Goal: Task Accomplishment & Management: Complete application form

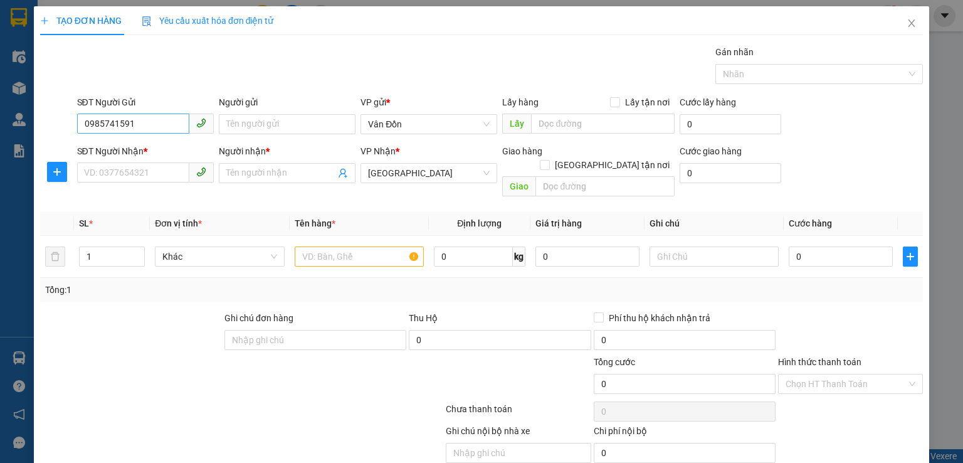
click at [85, 119] on input "0985741591" at bounding box center [133, 124] width 112 height 20
type input "0985741591"
click at [127, 147] on div "0985741591" at bounding box center [143, 149] width 120 height 14
checkbox input "true"
type input "gần nghĩa trang liệt sỹ vân đồn - vpvđ"
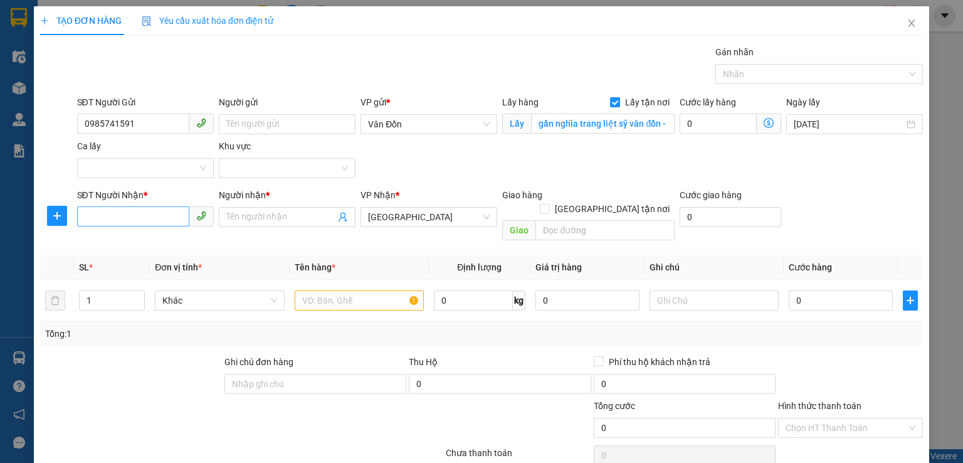
type input "0985741591"
click at [147, 213] on input "SĐT Người Nhận *" at bounding box center [133, 216] width 112 height 20
type input "0000000000"
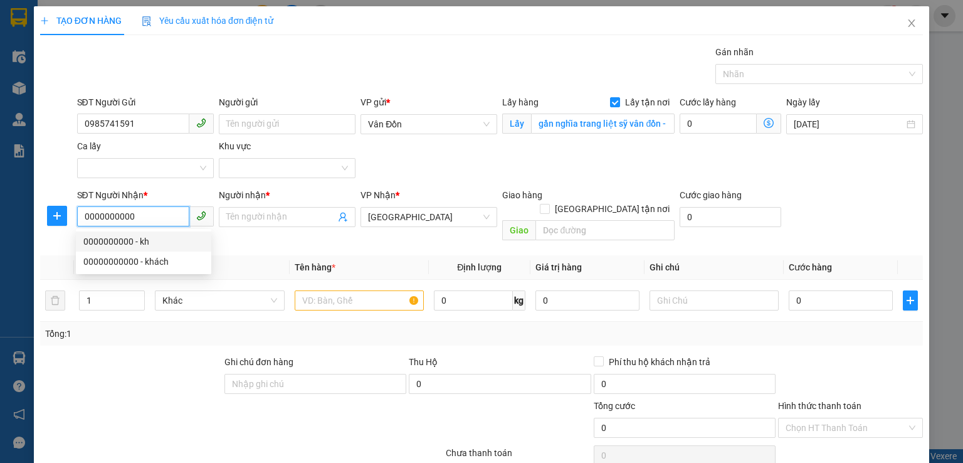
click at [92, 245] on div "0000000000 - kh" at bounding box center [143, 242] width 120 height 14
type input "kh"
type input "0000000000"
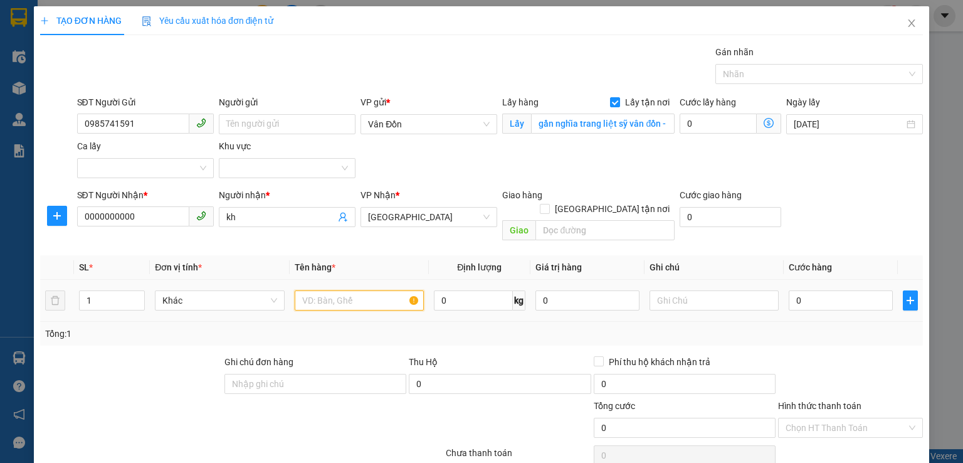
click at [314, 290] on input "text" at bounding box center [359, 300] width 129 height 20
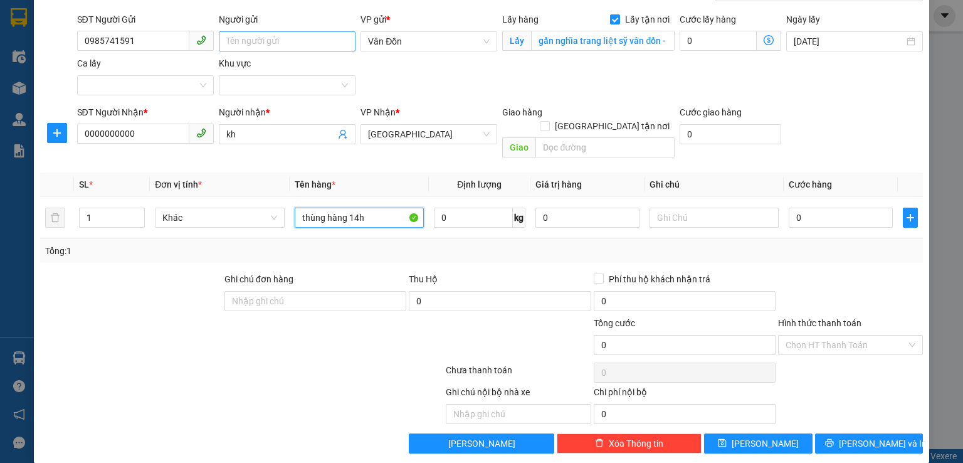
type input "thùng hàng 14h"
click at [322, 40] on input "Người gửi" at bounding box center [287, 41] width 137 height 20
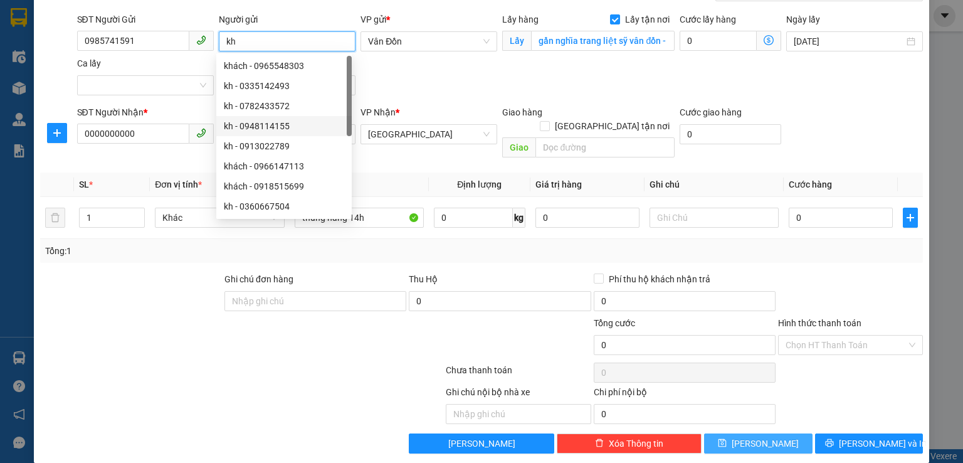
type input "kh"
click at [727, 438] on span "save" at bounding box center [722, 443] width 9 height 10
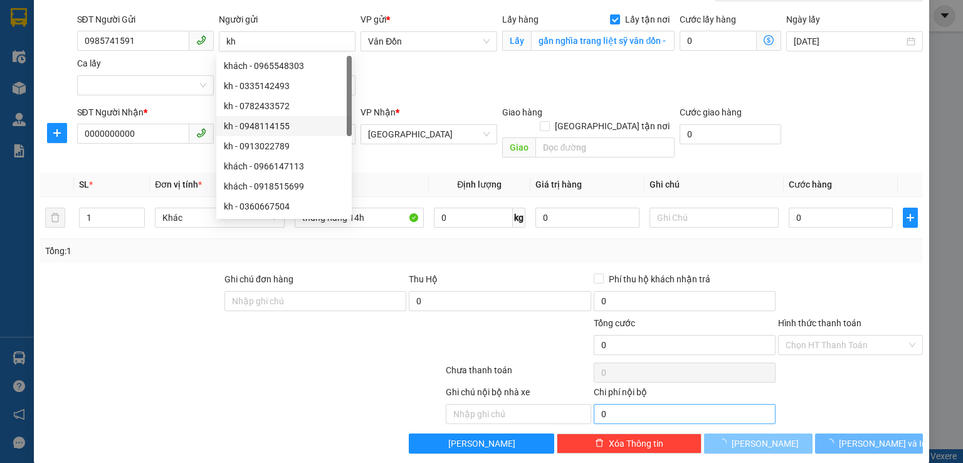
checkbox input "false"
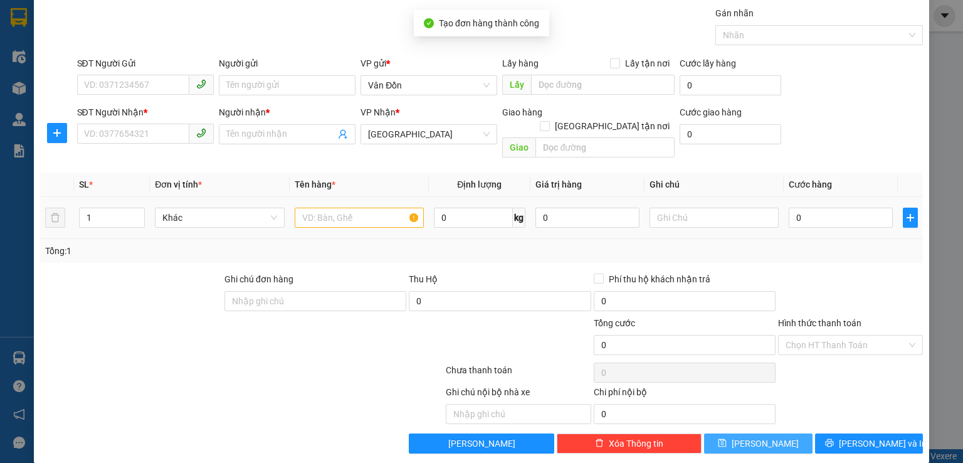
scroll to position [0, 0]
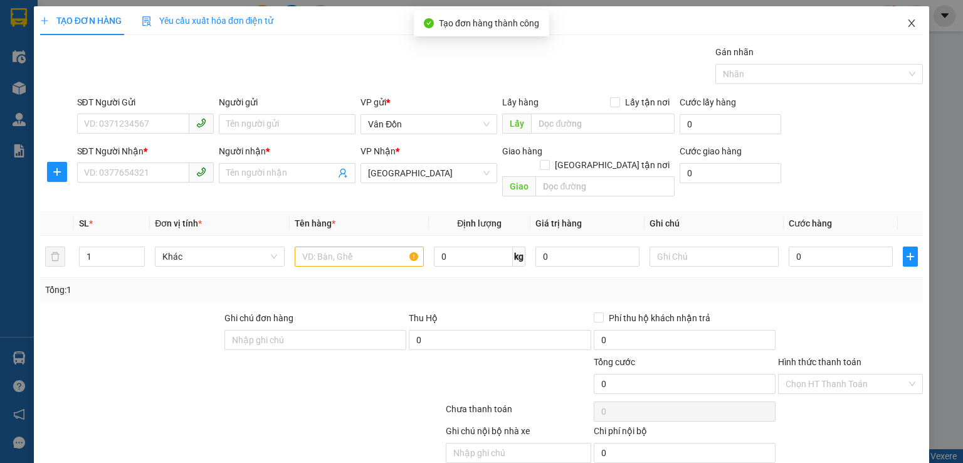
click at [896, 24] on span "Close" at bounding box center [911, 23] width 35 height 35
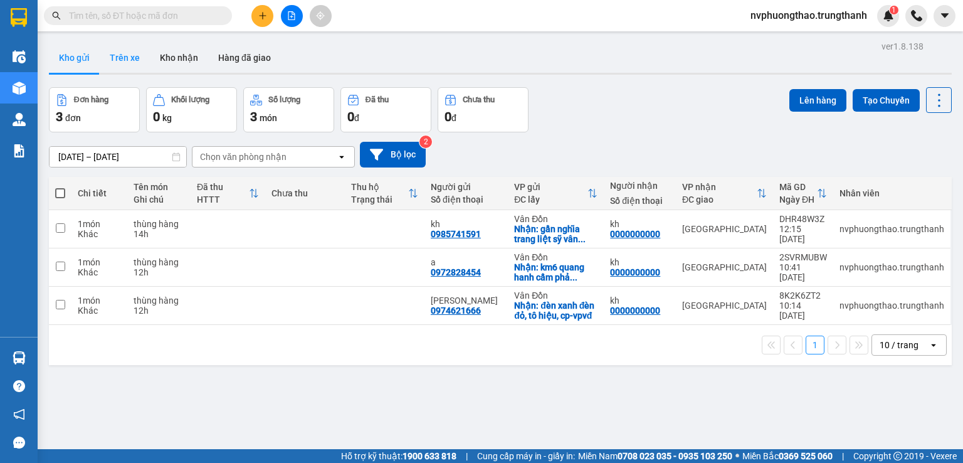
click at [116, 59] on button "Trên xe" at bounding box center [125, 58] width 50 height 30
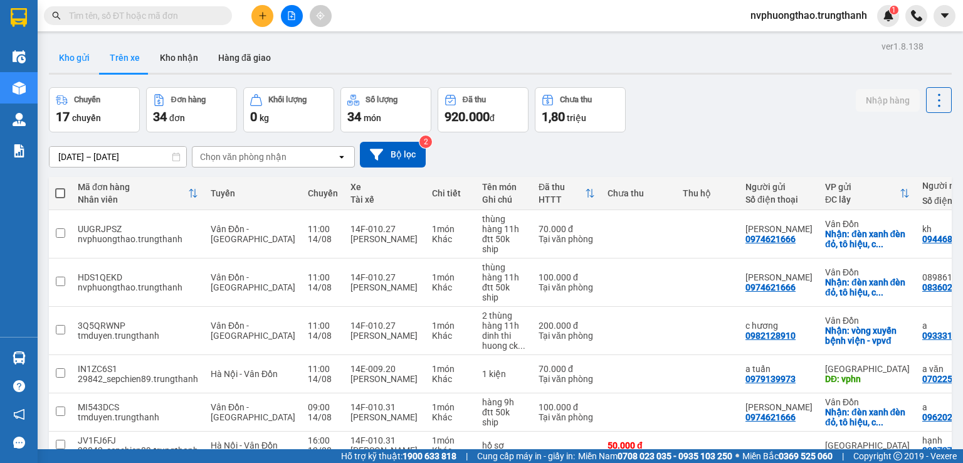
click at [74, 50] on button "Kho gửi" at bounding box center [74, 58] width 51 height 30
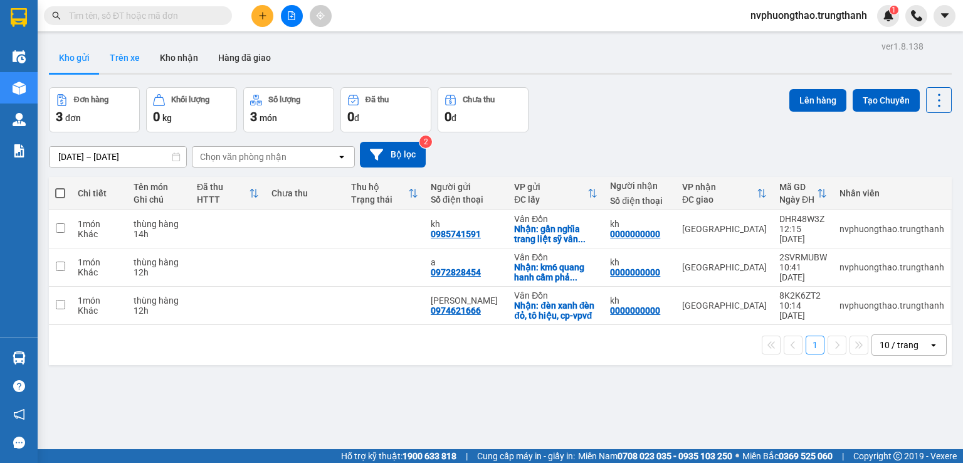
click at [130, 52] on button "Trên xe" at bounding box center [125, 58] width 50 height 30
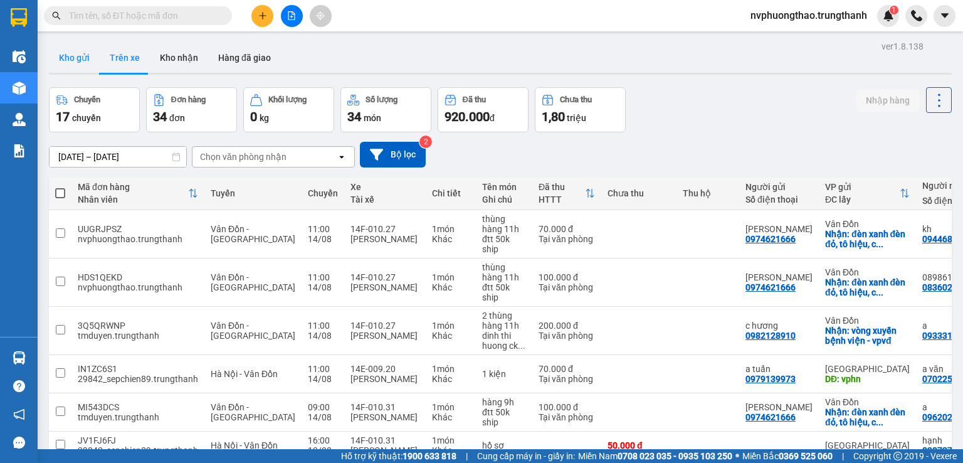
click at [78, 55] on button "Kho gửi" at bounding box center [74, 58] width 51 height 30
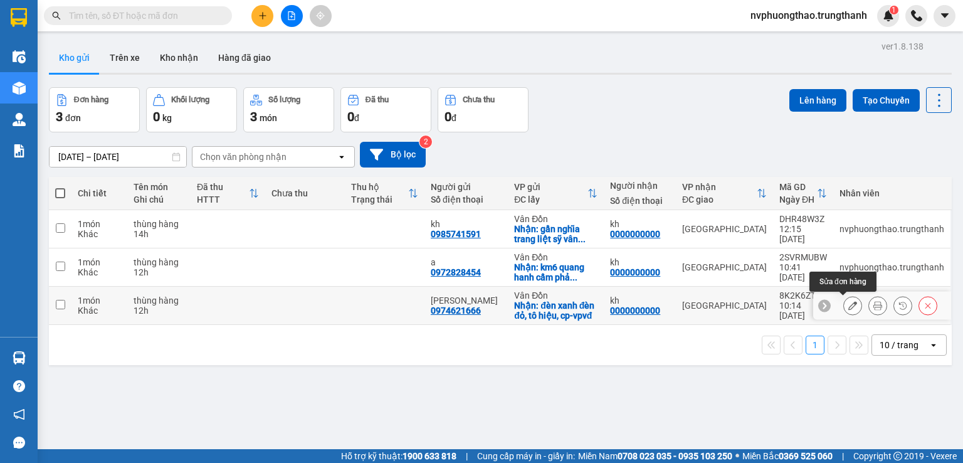
click at [844, 304] on button at bounding box center [853, 306] width 18 height 22
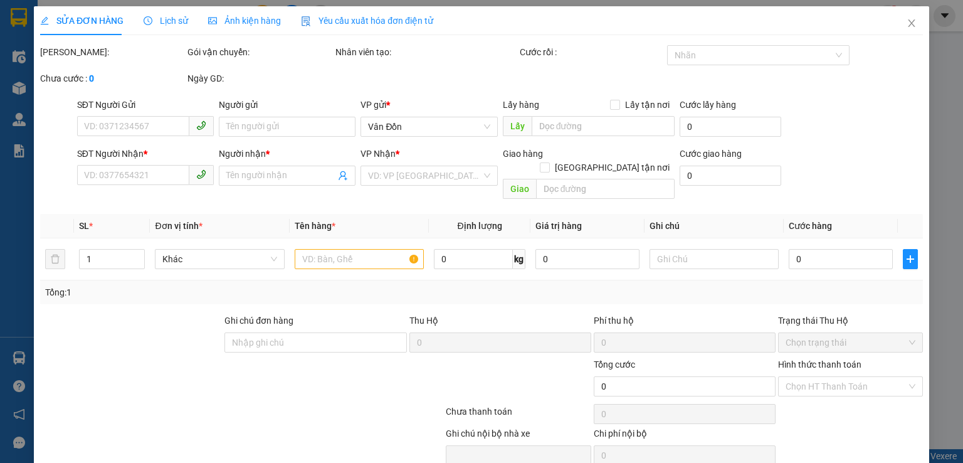
type input "0974621666"
type input "[PERSON_NAME]"
checkbox input "true"
type input "đèn xanh đèn đỏ, tô hiệu, cp-vpvđ"
type input "0000000000"
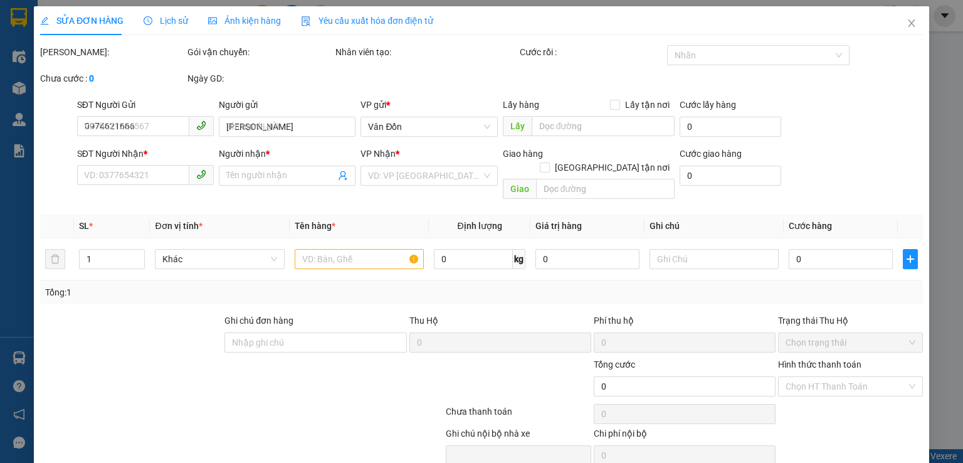
type input "kh"
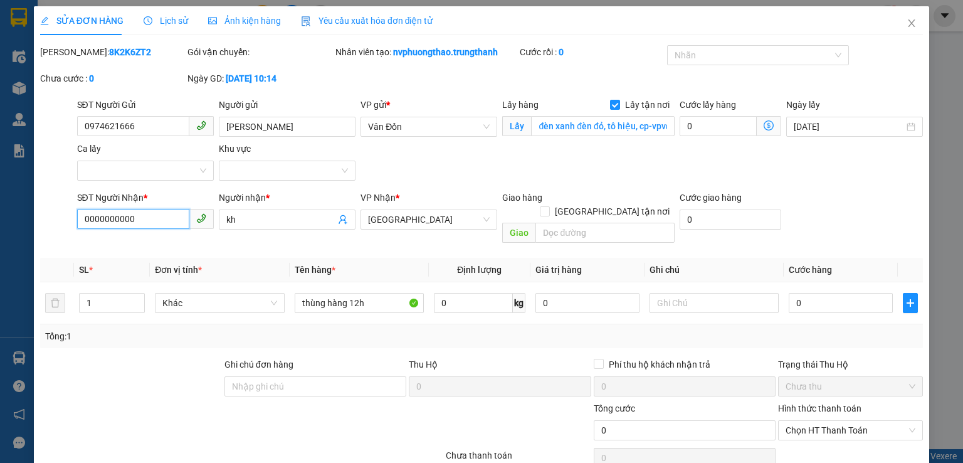
drag, startPoint x: 137, startPoint y: 221, endPoint x: 0, endPoint y: 233, distance: 137.8
click at [0, 239] on div "SỬA ĐƠN HÀNG Lịch sử Ảnh kiện hàng Yêu cầu xuất hóa đơn điện tử Total Paid Fee …" at bounding box center [481, 231] width 963 height 463
click at [128, 216] on input "SĐT Người Nhận *" at bounding box center [133, 219] width 112 height 20
click at [162, 213] on input "08360203" at bounding box center [133, 219] width 112 height 20
type input "0836020368"
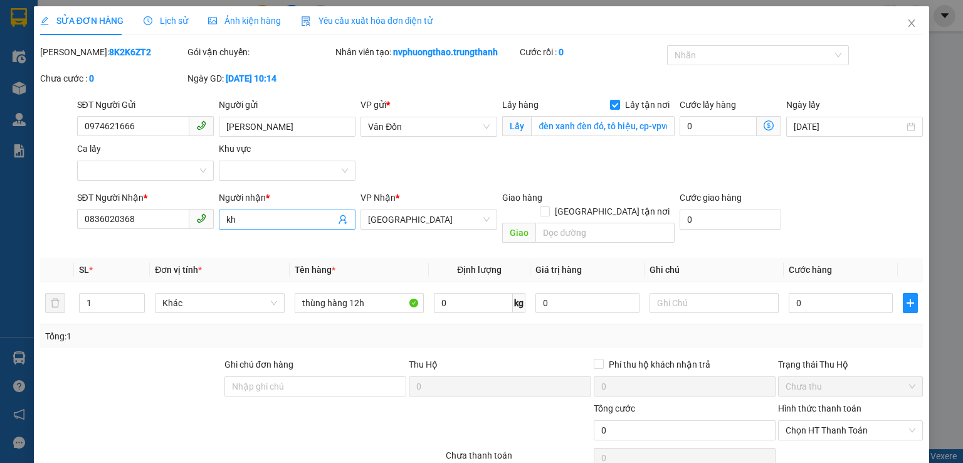
click at [243, 218] on input "kh" at bounding box center [280, 220] width 109 height 14
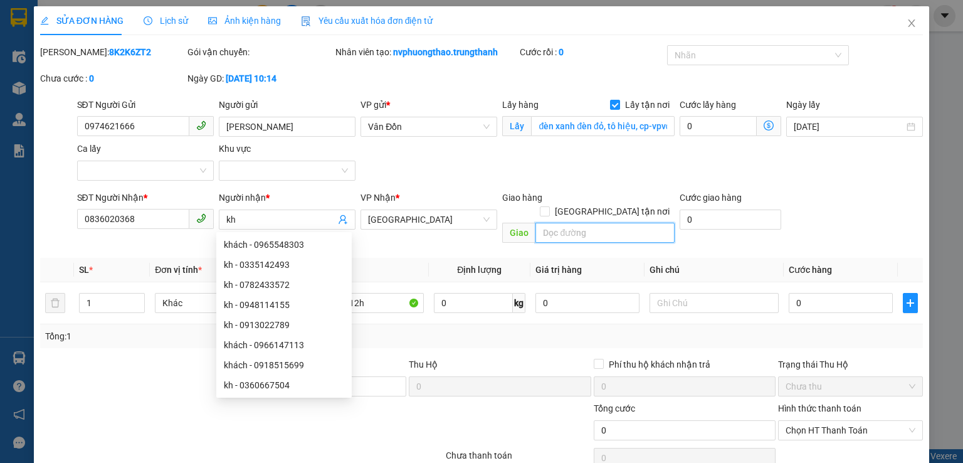
drag, startPoint x: 556, startPoint y: 225, endPoint x: 787, endPoint y: 169, distance: 238.2
click at [552, 223] on input "text" at bounding box center [605, 233] width 139 height 20
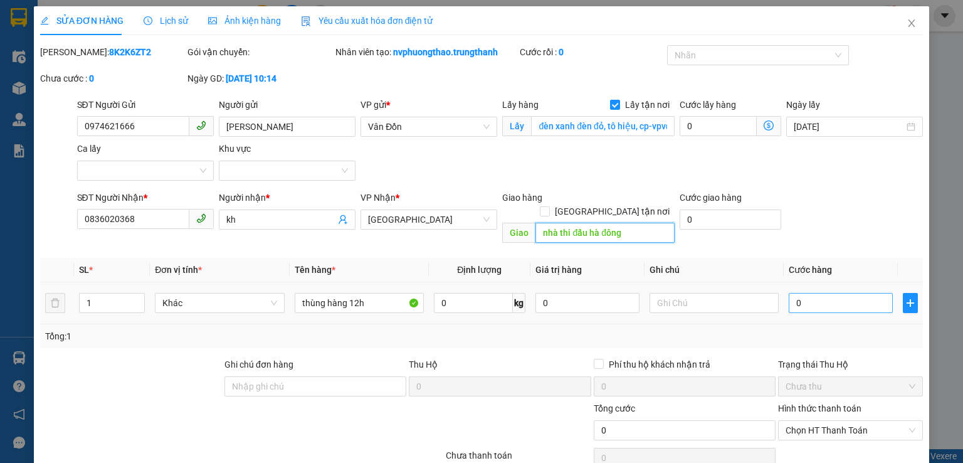
type input "nhà thi đấu hà đông"
click at [789, 293] on input "0" at bounding box center [841, 303] width 104 height 20
type input "10"
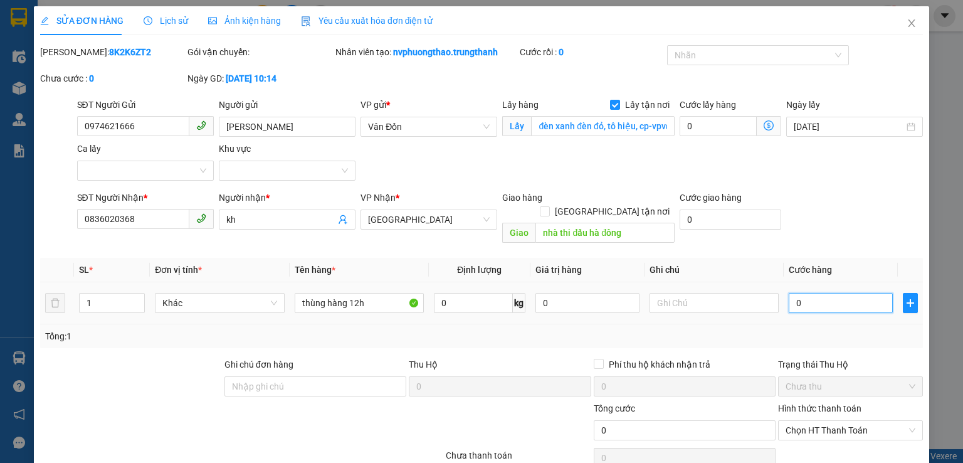
type input "10"
type input "100"
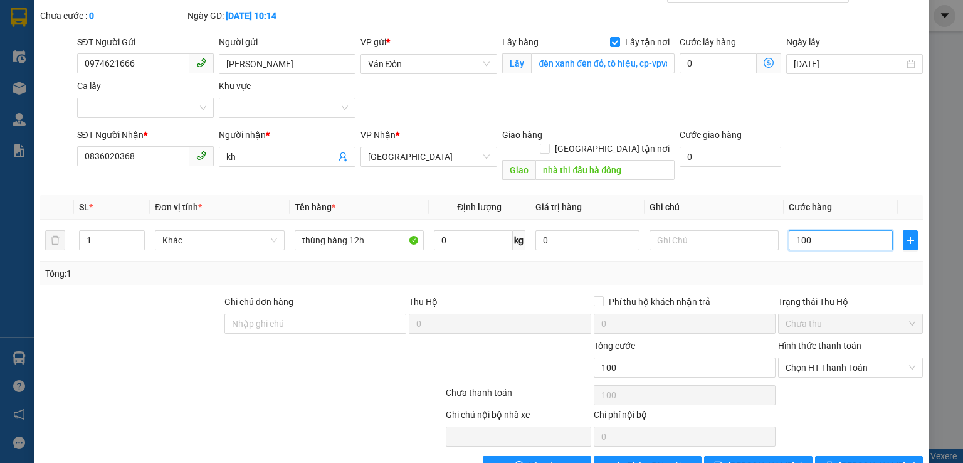
scroll to position [85, 0]
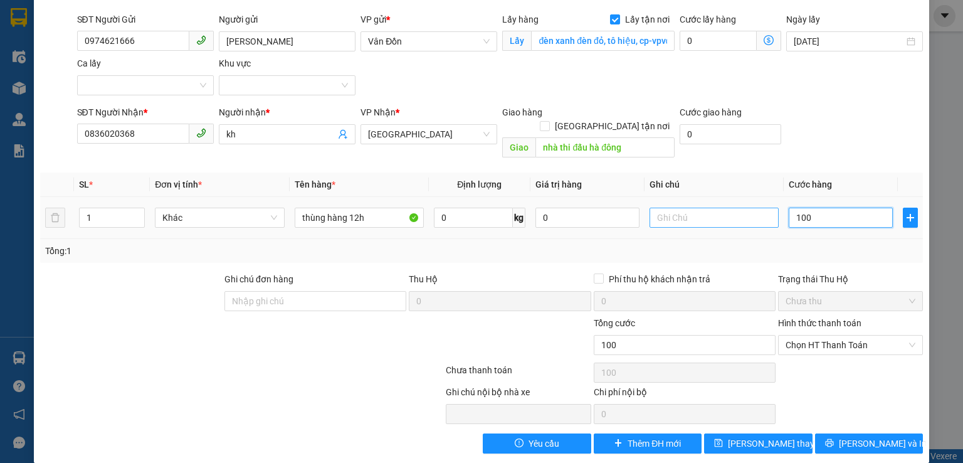
type input "100"
type input "100.000"
click at [694, 208] on input "text" at bounding box center [714, 218] width 129 height 20
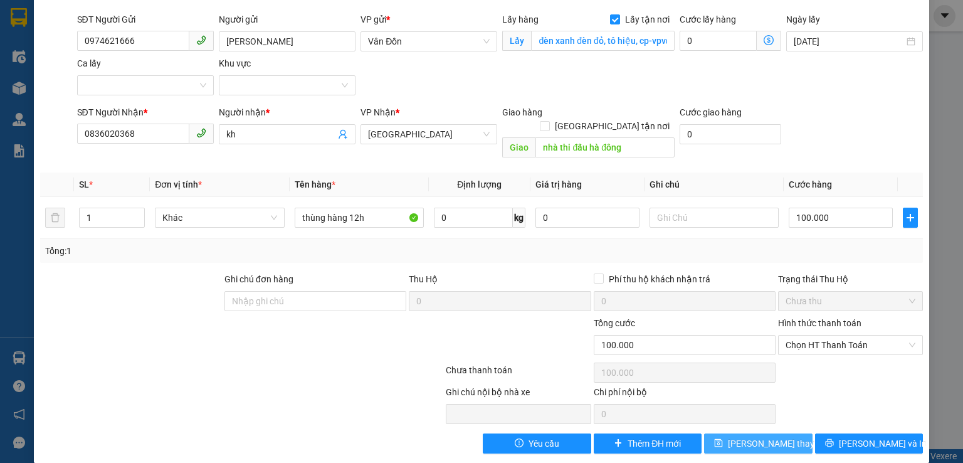
click at [741, 437] on button "[PERSON_NAME] thay đổi" at bounding box center [758, 443] width 109 height 20
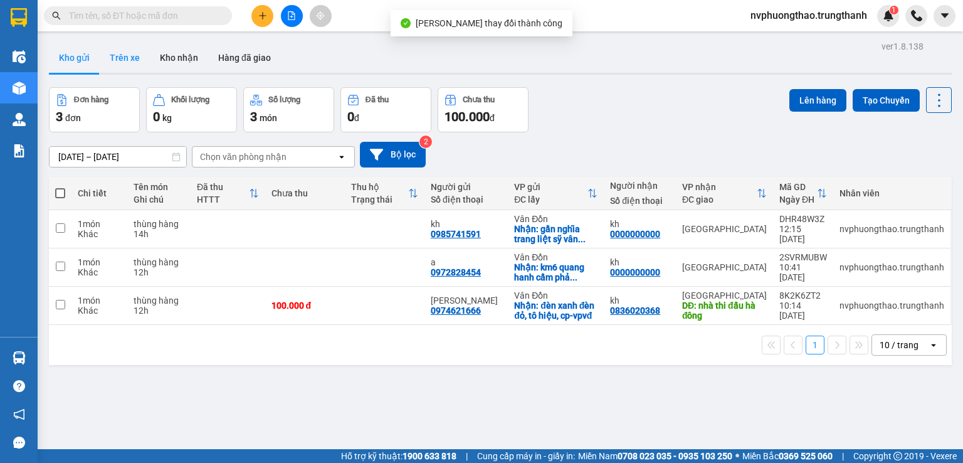
click at [134, 50] on button "Trên xe" at bounding box center [125, 58] width 50 height 30
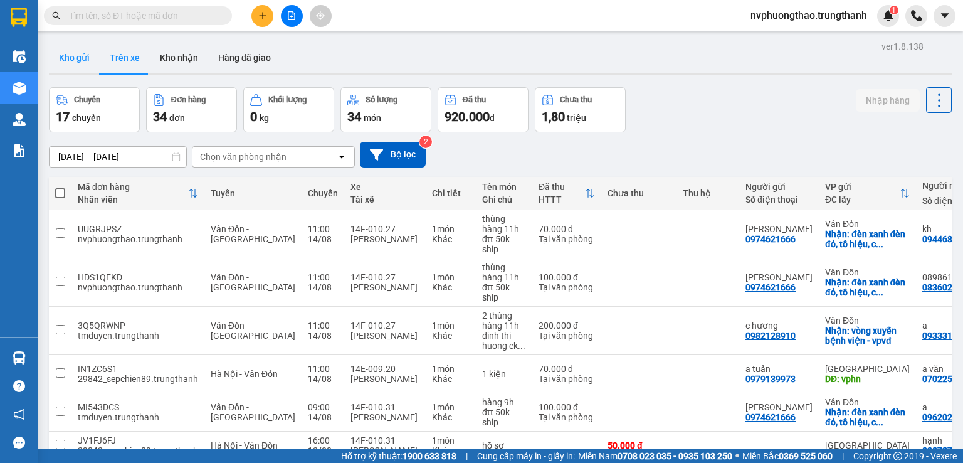
click at [84, 46] on button "Kho gửi" at bounding box center [74, 58] width 51 height 30
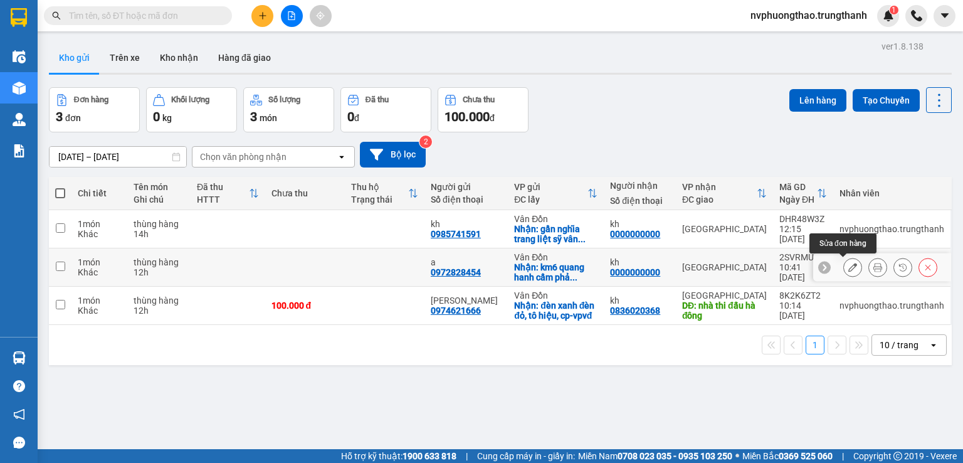
click at [844, 259] on button at bounding box center [853, 268] width 18 height 22
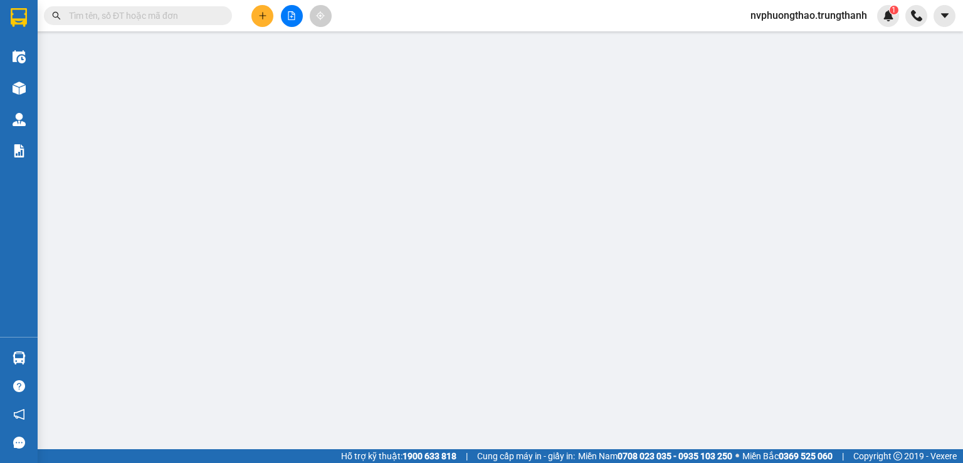
type input "0972828454"
type input "a"
checkbox input "true"
type input "km6 quang hanh cẩm phả -vpvd"
type input "0000000000"
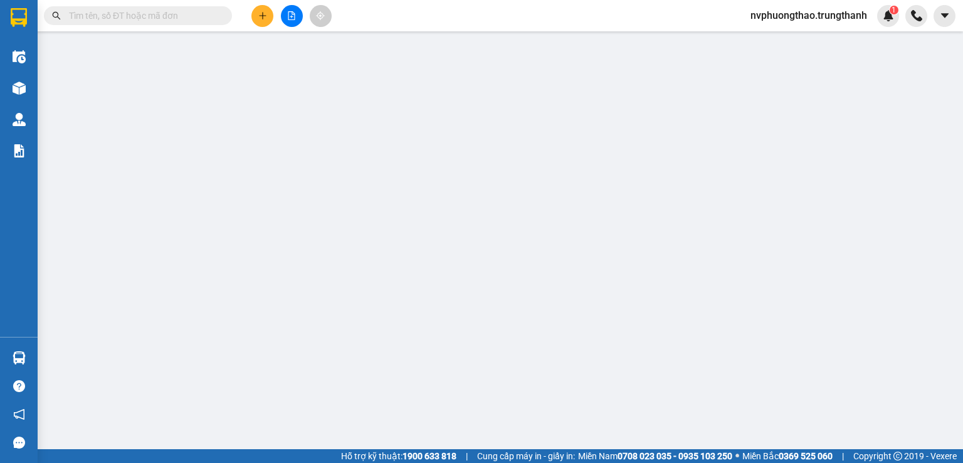
type input "kh"
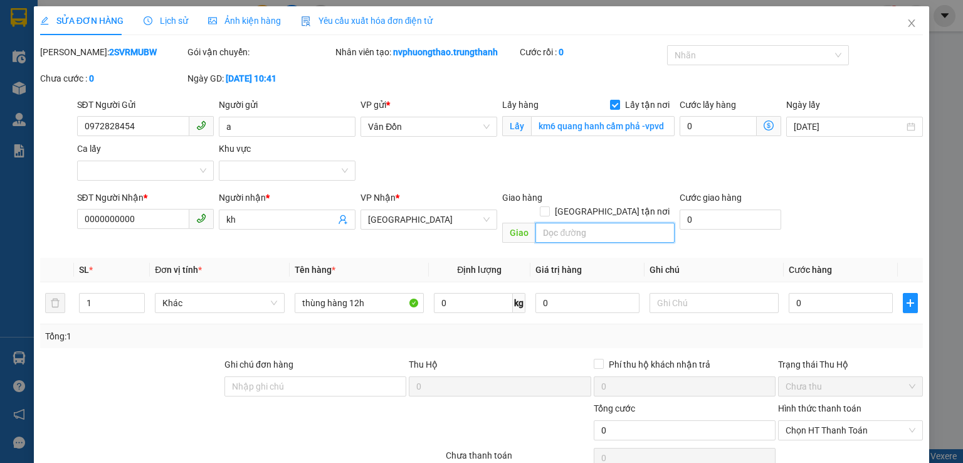
click at [562, 223] on input "text" at bounding box center [605, 233] width 139 height 20
type input "vòng xuyến eco [PERSON_NAME]"
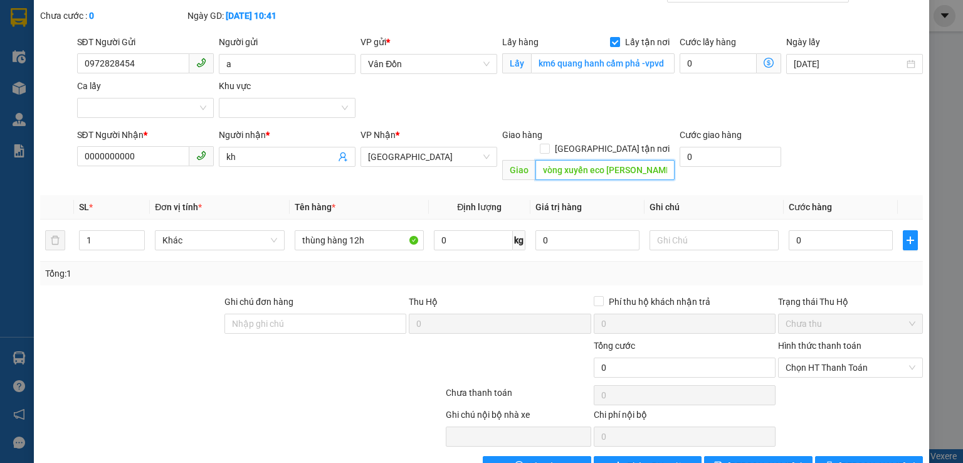
scroll to position [85, 0]
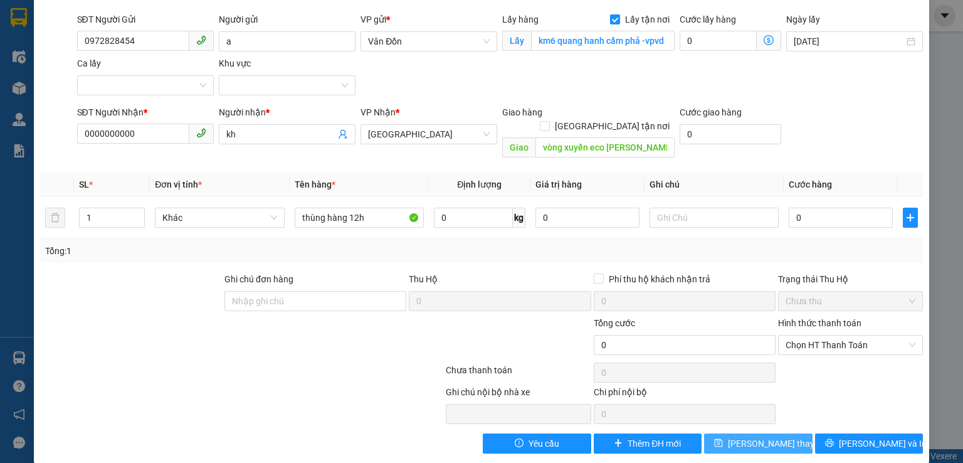
click at [729, 433] on button "[PERSON_NAME] thay đổi" at bounding box center [758, 443] width 109 height 20
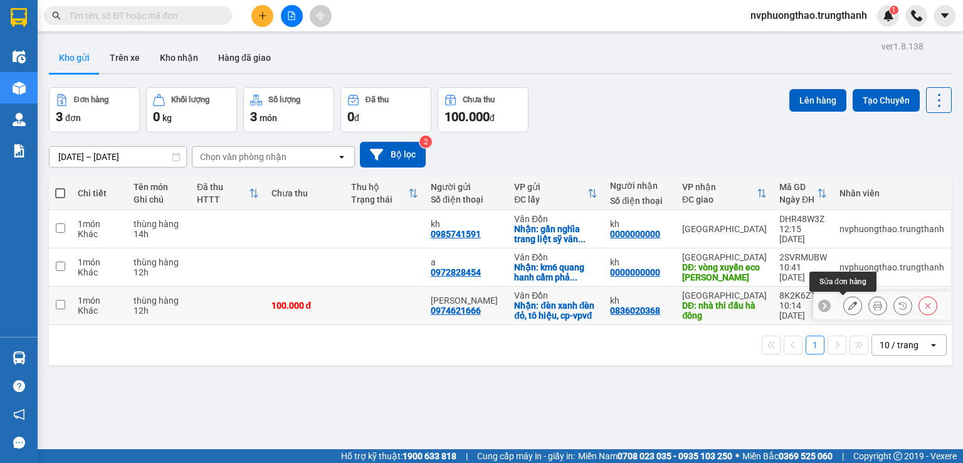
click at [844, 302] on button at bounding box center [853, 306] width 18 height 22
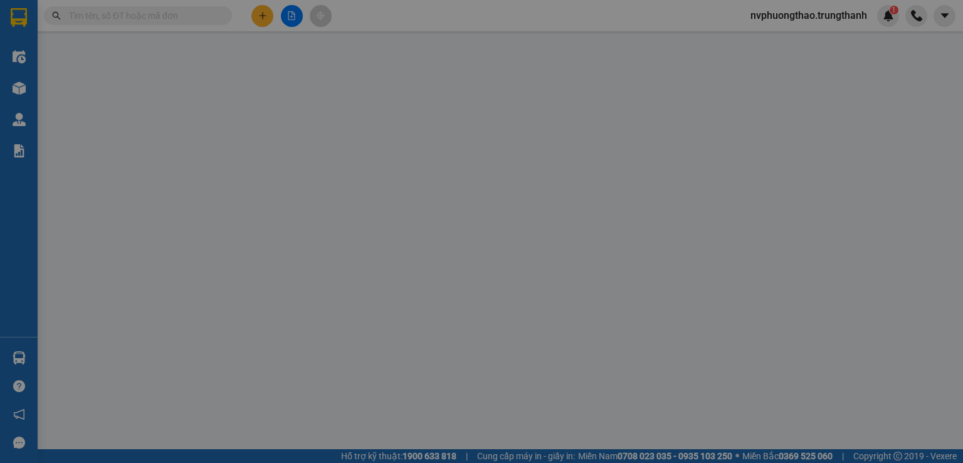
type input "0974621666"
type input "[PERSON_NAME]"
checkbox input "true"
type input "đèn xanh đèn đỏ, tô hiệu, cp-vpvđ"
type input "0836020368"
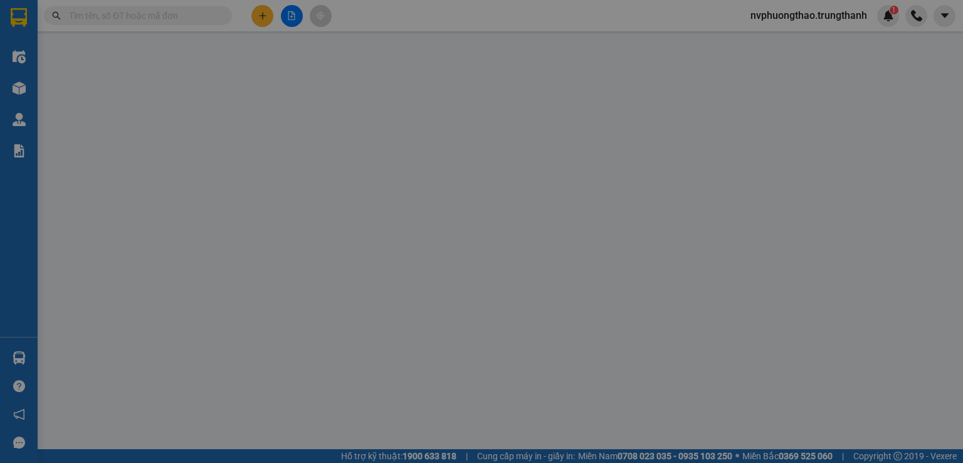
type input "kh"
type input "nhà thi đấu hà đông"
type input "100.000"
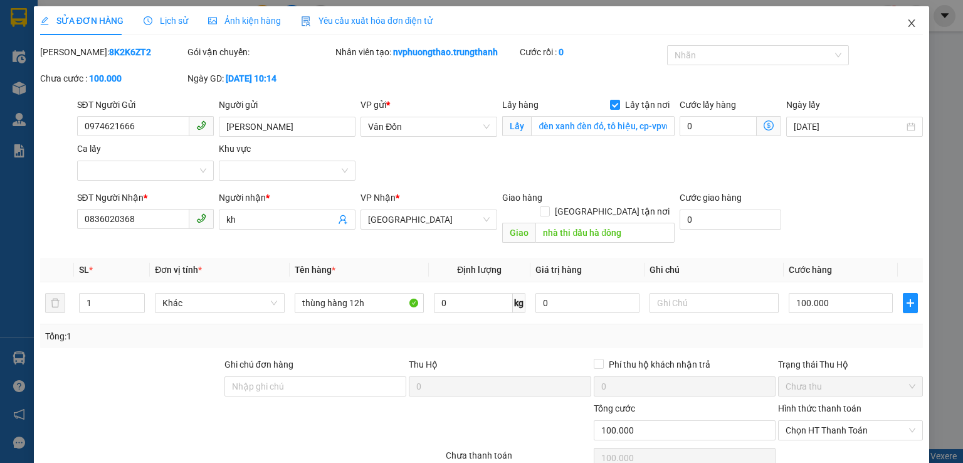
click at [907, 26] on icon "close" at bounding box center [912, 23] width 10 height 10
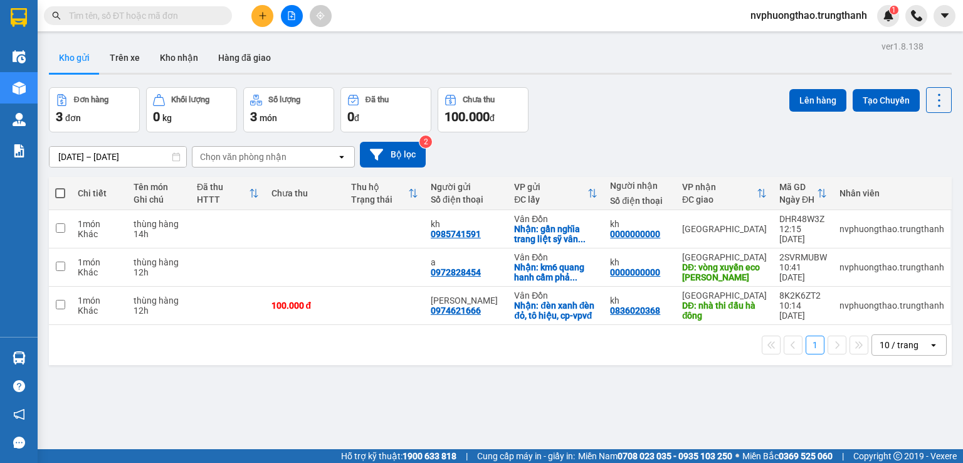
click at [146, 363] on div "1 10 / trang open" at bounding box center [500, 345] width 903 height 40
drag, startPoint x: 490, startPoint y: 316, endPoint x: 435, endPoint y: 309, distance: 56.3
click at [433, 315] on td "c giang 0974621666" at bounding box center [466, 306] width 83 height 38
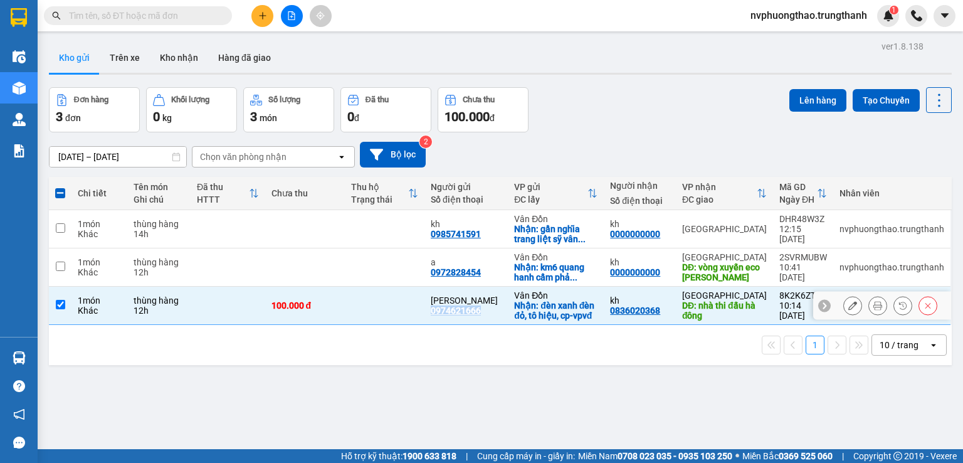
copy div "0974621666"
click at [76, 360] on div "1 10 / trang open" at bounding box center [500, 345] width 903 height 40
click at [61, 309] on td at bounding box center [60, 306] width 23 height 38
checkbox input "false"
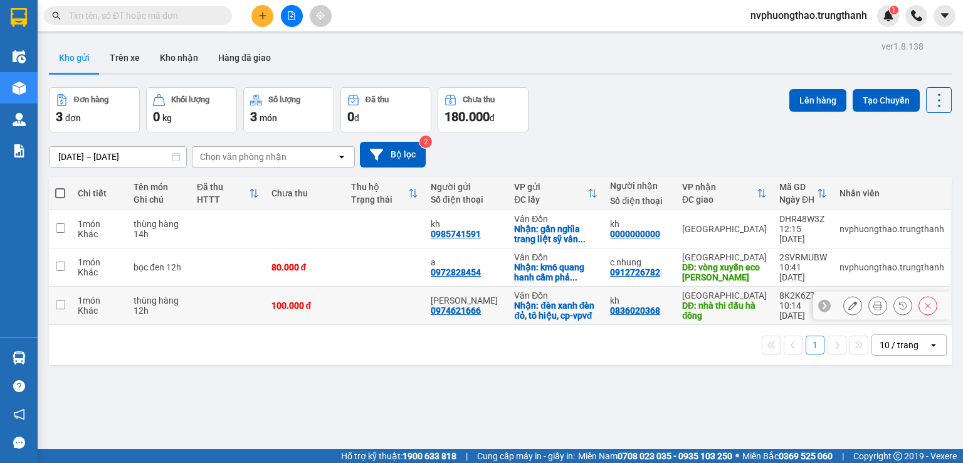
click at [849, 306] on icon at bounding box center [853, 305] width 9 height 9
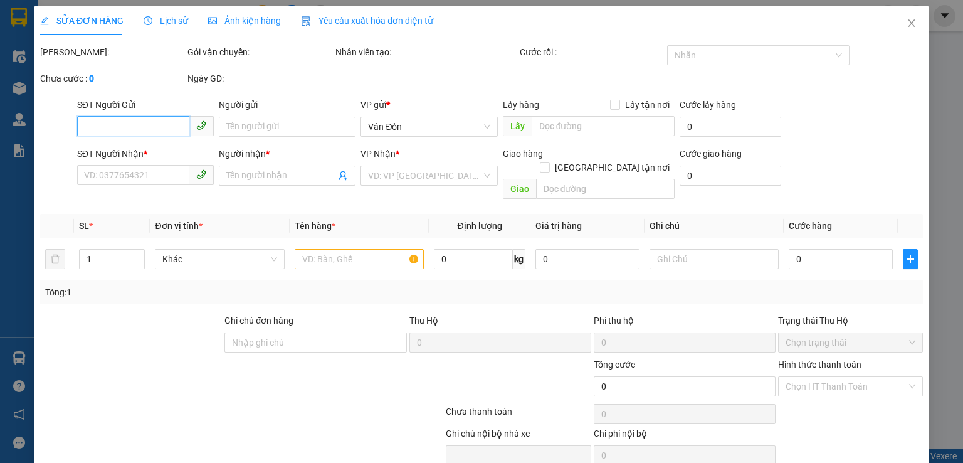
type input "0974621666"
type input "[PERSON_NAME]"
checkbox input "true"
type input "đèn xanh đèn đỏ, tô hiệu, cp-vpvđ"
type input "0836020368"
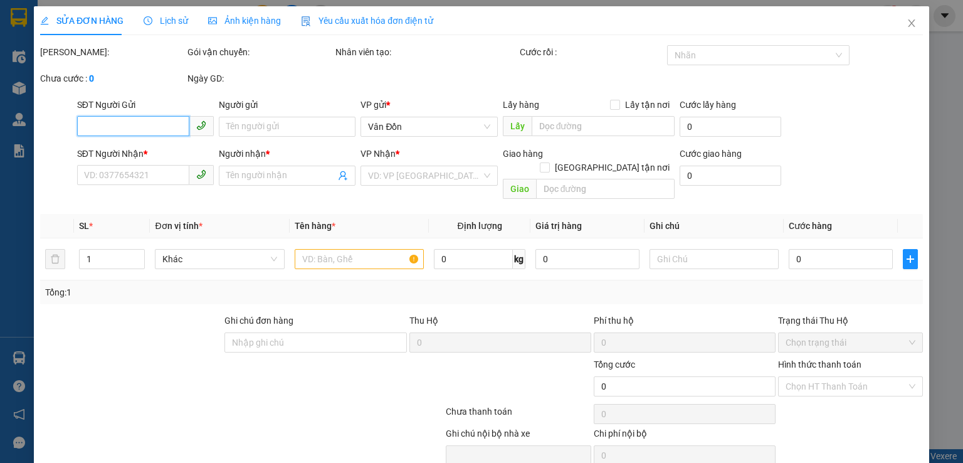
type input "kh"
type input "nhà thi đấu hà đông"
type input "100.000"
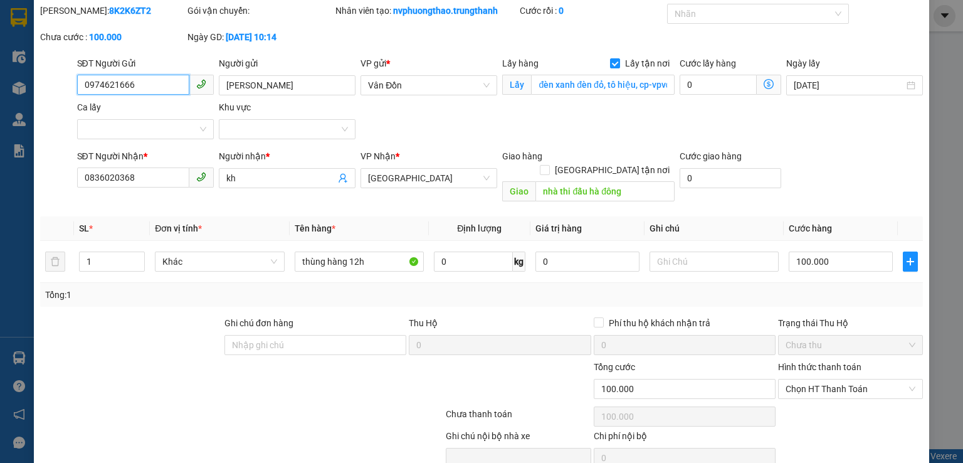
scroll to position [83, 0]
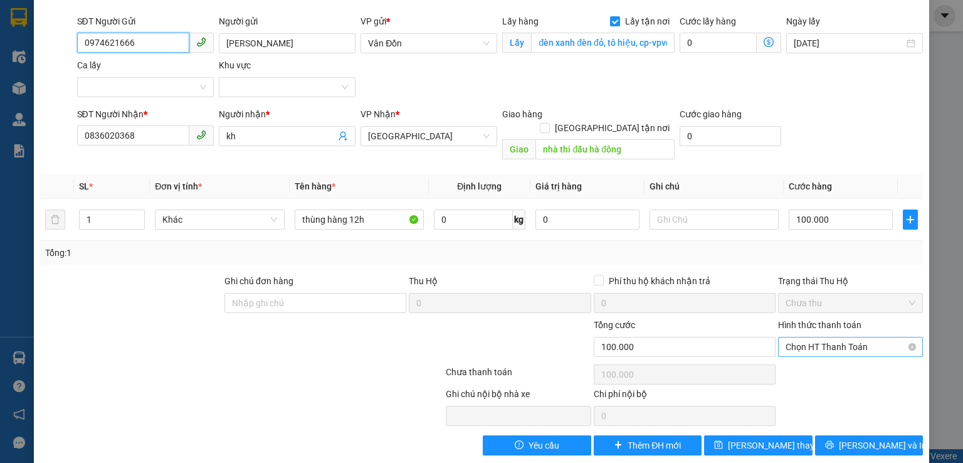
click at [822, 337] on span "Chọn HT Thanh Toán" at bounding box center [851, 346] width 130 height 19
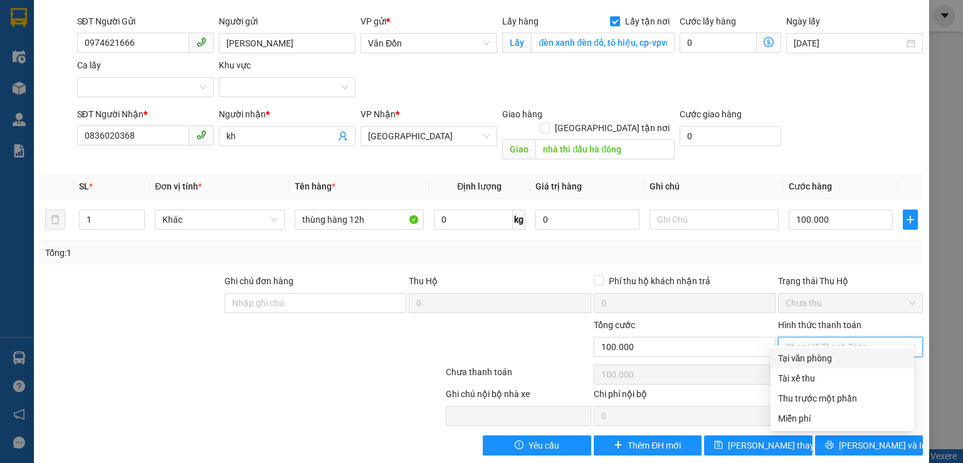
drag, startPoint x: 818, startPoint y: 358, endPoint x: 751, endPoint y: 310, distance: 81.8
click at [817, 359] on div "Tại văn phòng" at bounding box center [842, 358] width 129 height 14
type input "0"
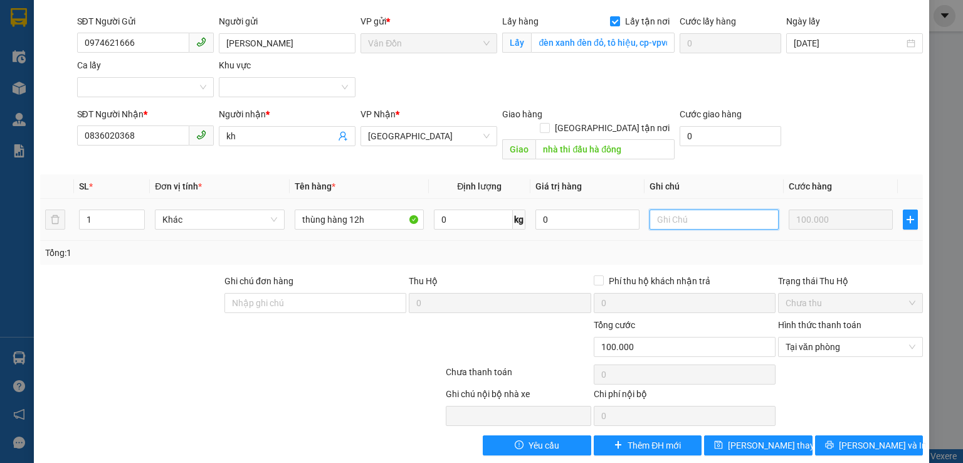
click at [659, 209] on input "text" at bounding box center [714, 219] width 129 height 20
type input "s"
type input "d"
type input "đtt 50k ship"
drag, startPoint x: 698, startPoint y: 209, endPoint x: 541, endPoint y: 187, distance: 158.3
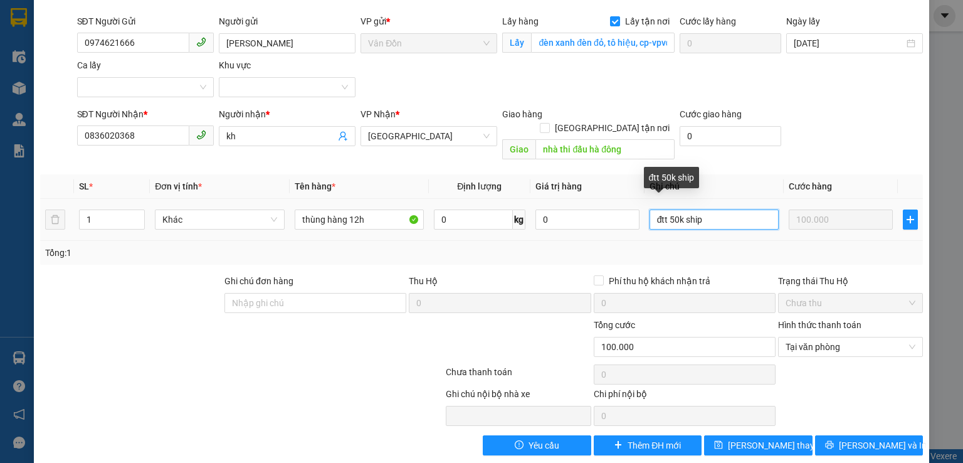
click at [541, 199] on tr "1 Khác thùng hàng 12h 0 kg 0 đtt 50k ship 100.000" at bounding box center [481, 220] width 883 height 42
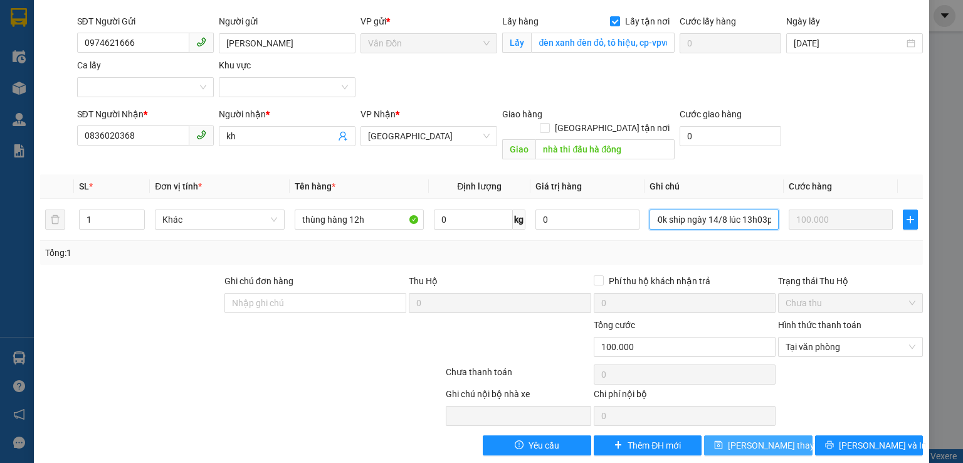
type input "ck tt 100k cước+50k ship ngày 14/8 lúc 13h03p"
click at [745, 438] on span "[PERSON_NAME] thay đổi" at bounding box center [778, 445] width 100 height 14
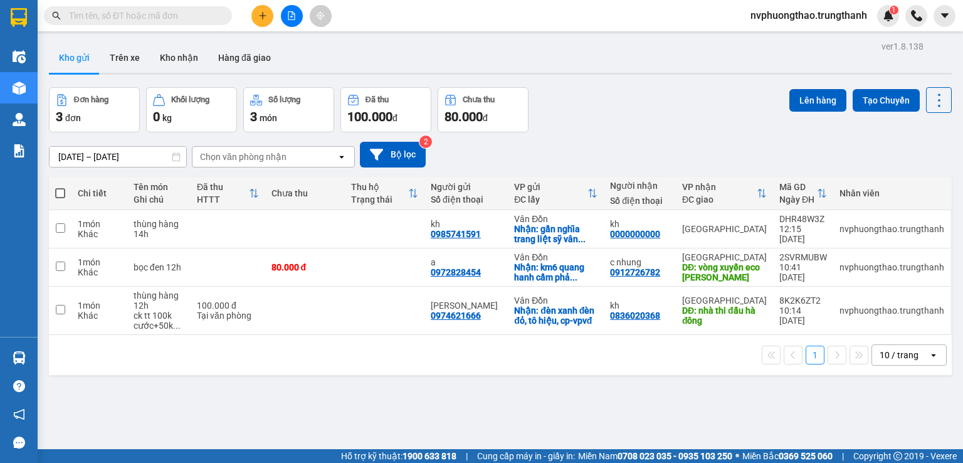
drag, startPoint x: 313, startPoint y: 248, endPoint x: 203, endPoint y: 357, distance: 154.8
click at [203, 357] on div "1 10 / trang open" at bounding box center [500, 354] width 893 height 21
drag, startPoint x: 487, startPoint y: 273, endPoint x: 436, endPoint y: 277, distance: 50.9
click at [436, 277] on div "a 0972828454" at bounding box center [466, 267] width 71 height 20
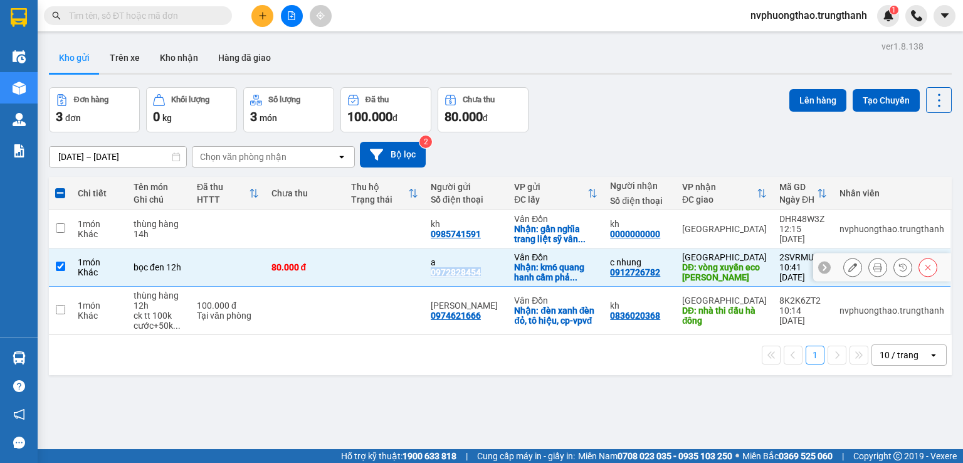
copy div "0972828454"
click at [319, 257] on td "80.000 đ" at bounding box center [305, 267] width 80 height 38
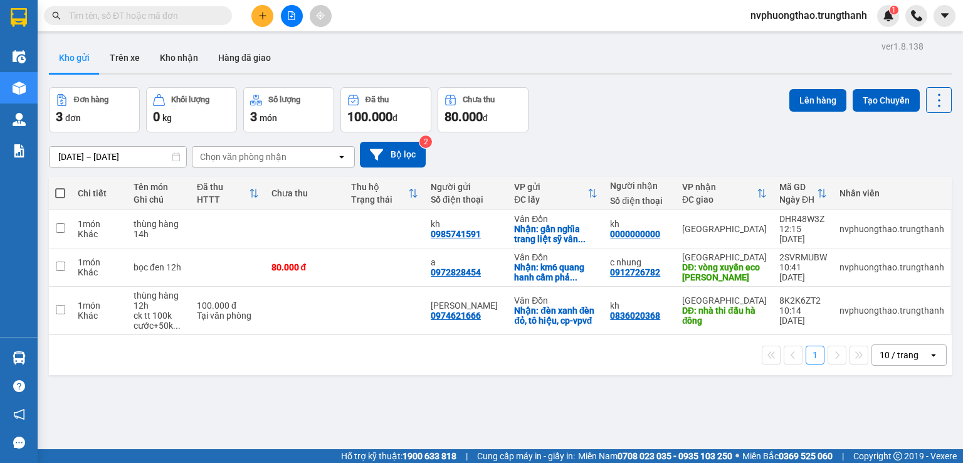
click at [119, 376] on div "ver 1.8.138 Kho gửi Trên xe Kho nhận Hàng đã giao Đơn hàng 3 đơn Khối lượng 0 k…" at bounding box center [500, 269] width 913 height 463
drag, startPoint x: 467, startPoint y: 271, endPoint x: 434, endPoint y: 274, distance: 32.8
click at [434, 274] on td "a 0972828454" at bounding box center [466, 267] width 83 height 38
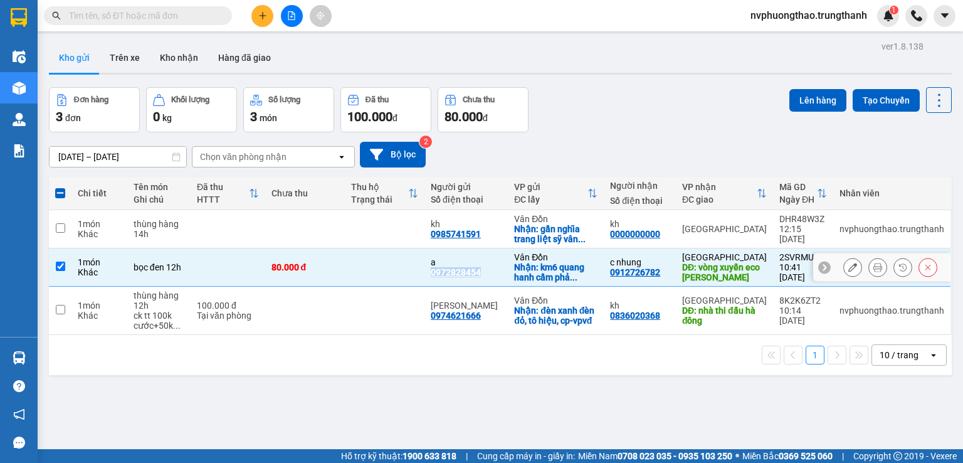
copy div "0972828454"
click at [109, 383] on div "ver 1.8.138 Kho gửi Trên xe Kho nhận Hàng đã giao Đơn hàng 3 đơn Khối lượng 0 k…" at bounding box center [500, 269] width 913 height 463
click at [103, 271] on div "Khác" at bounding box center [99, 272] width 43 height 10
checkbox input "false"
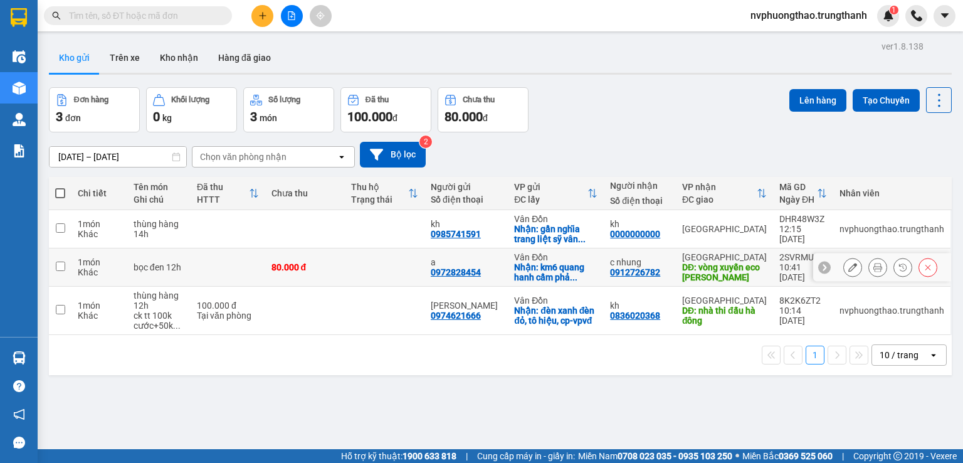
click at [849, 264] on icon at bounding box center [853, 267] width 9 height 9
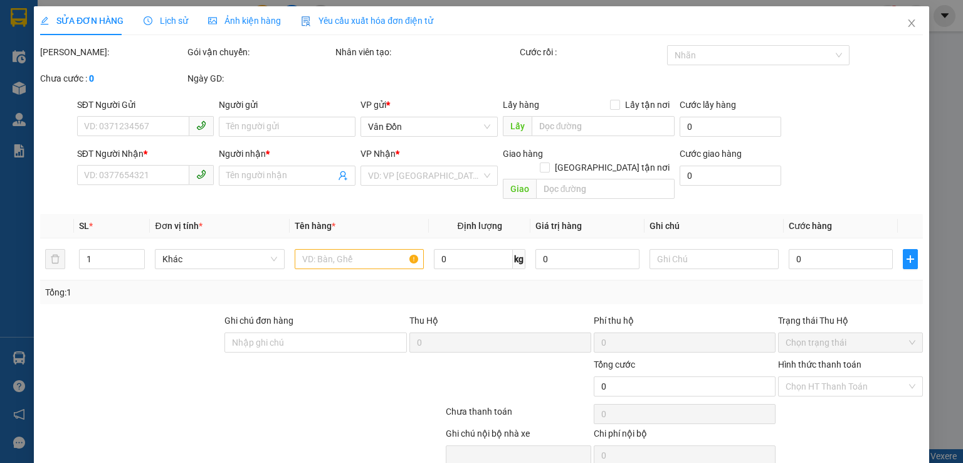
type input "0972828454"
type input "a"
checkbox input "true"
type input "km6 quang hanh cẩm phả -vpvd"
type input "0912726782"
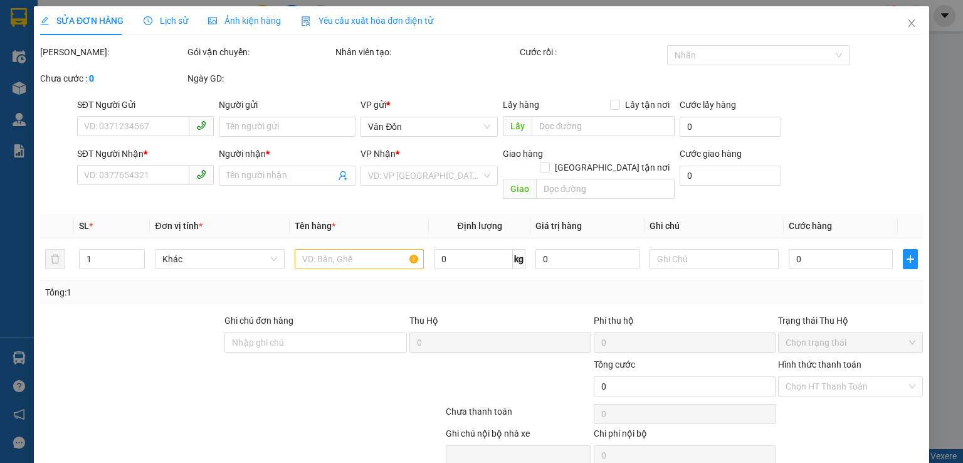
type input "c nhung"
type input "vòng xuyến eco [PERSON_NAME]"
type input "80.000"
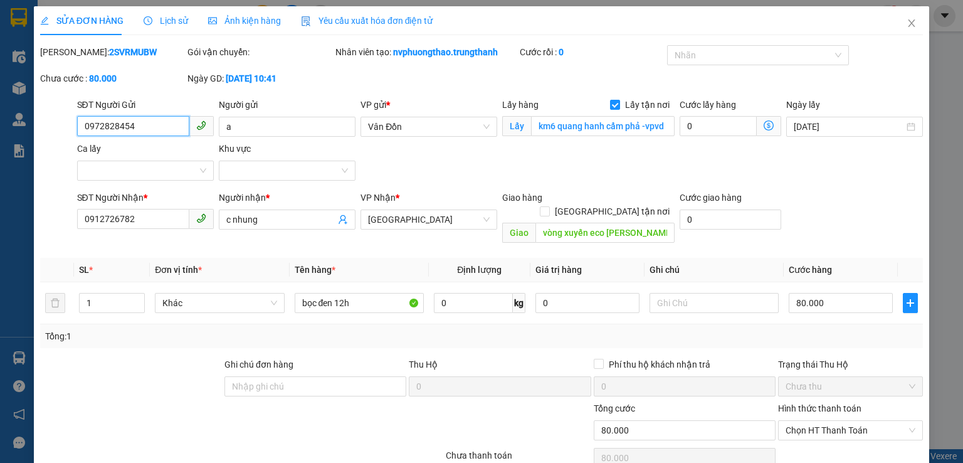
scroll to position [63, 0]
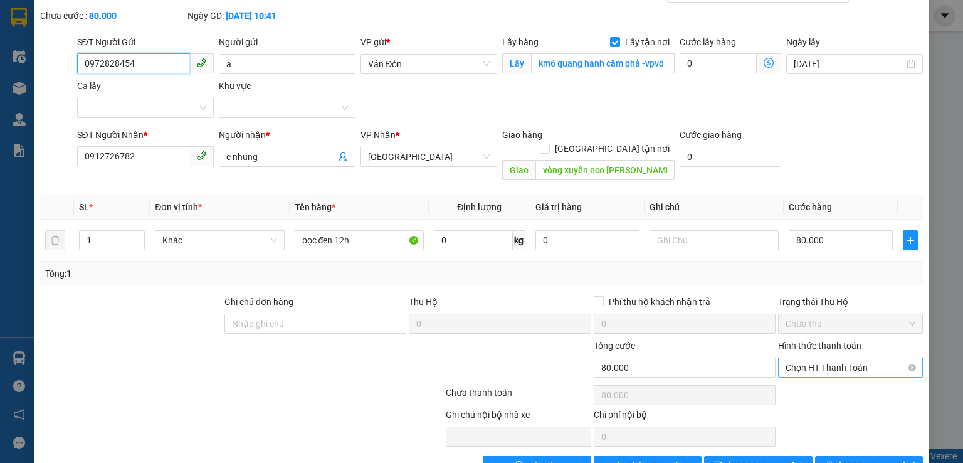
click at [802, 358] on span "Chọn HT Thanh Toán" at bounding box center [851, 367] width 130 height 19
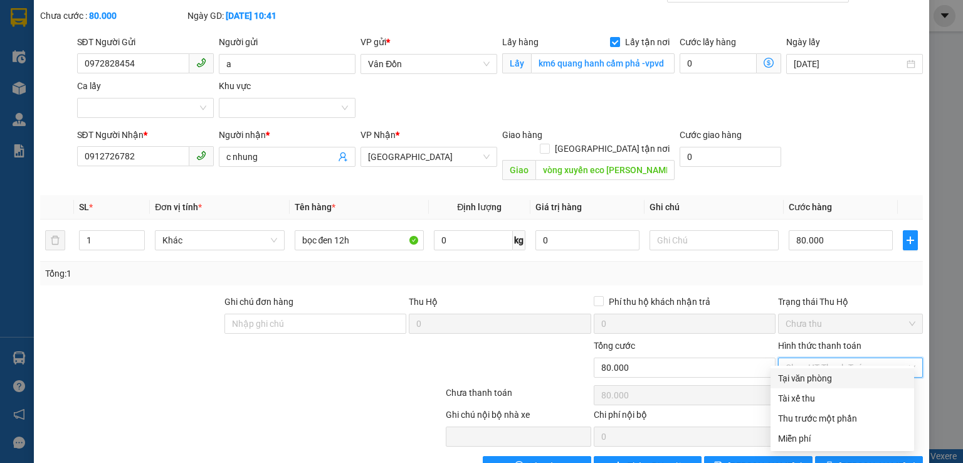
drag, startPoint x: 795, startPoint y: 378, endPoint x: 785, endPoint y: 374, distance: 11.0
click at [795, 379] on div "Tại văn phòng" at bounding box center [842, 378] width 129 height 14
type input "0"
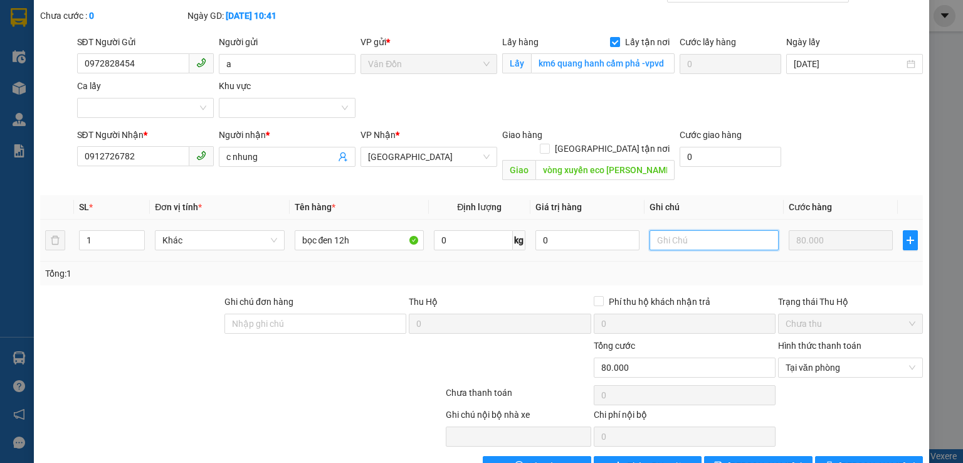
drag, startPoint x: 667, startPoint y: 227, endPoint x: 648, endPoint y: 201, distance: 32.2
click at [667, 230] on input "text" at bounding box center [714, 240] width 129 height 20
type input "ck tt 80k cước+50k ship ngày 14/8 lúc 13h18p agri"
click at [779, 456] on button "[PERSON_NAME] thay đổi" at bounding box center [758, 466] width 109 height 20
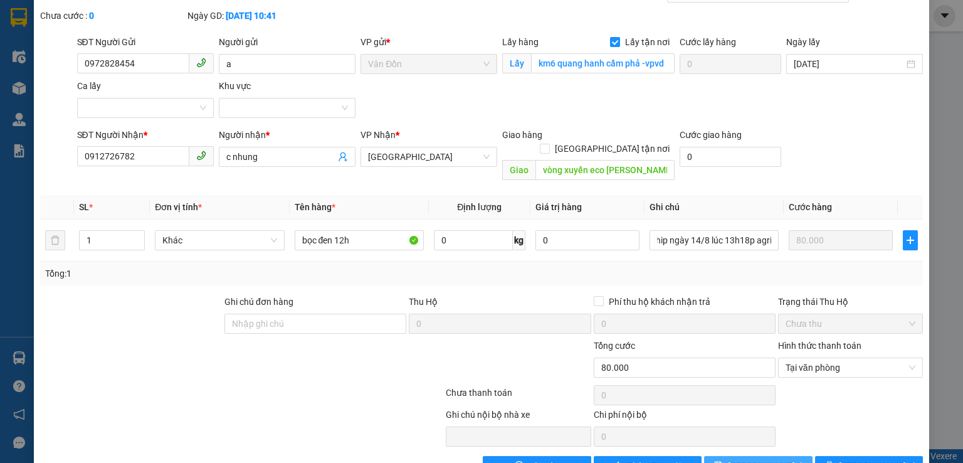
scroll to position [0, 0]
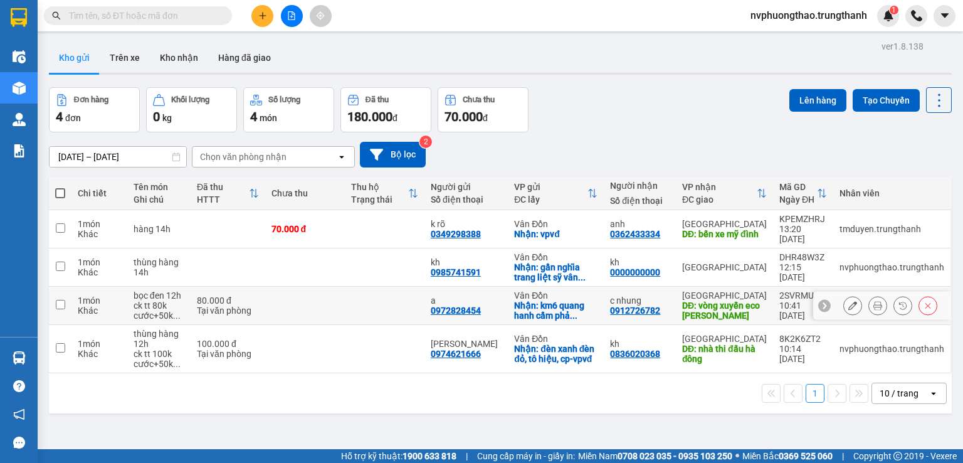
click at [60, 300] on input "checkbox" at bounding box center [60, 304] width 9 height 9
checkbox input "true"
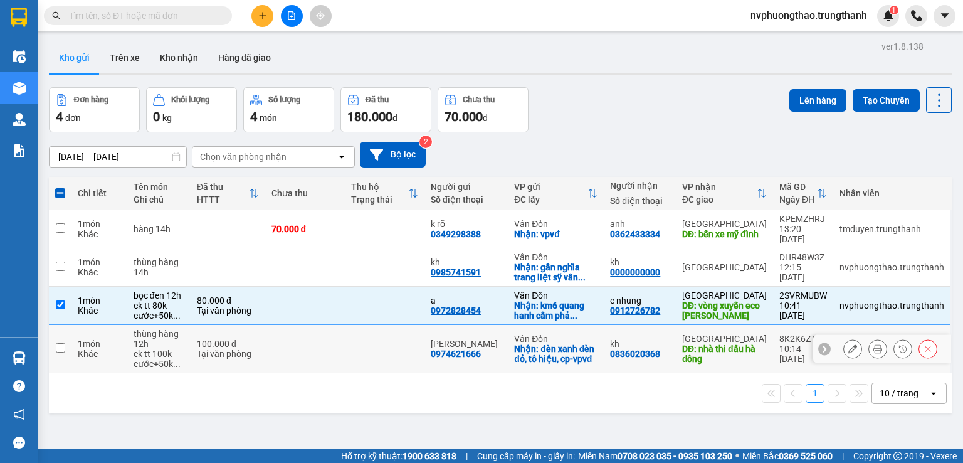
click at [60, 343] on input "checkbox" at bounding box center [60, 347] width 9 height 9
checkbox input "true"
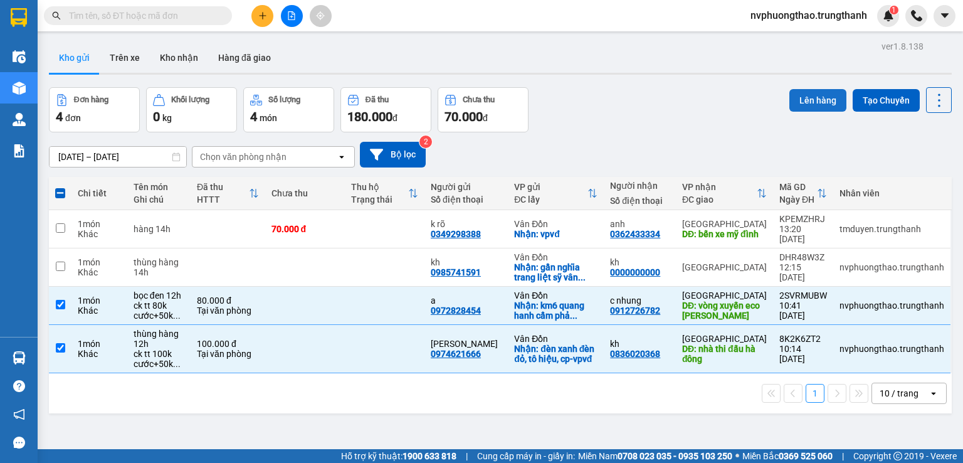
click at [820, 92] on button "Lên hàng" at bounding box center [818, 100] width 57 height 23
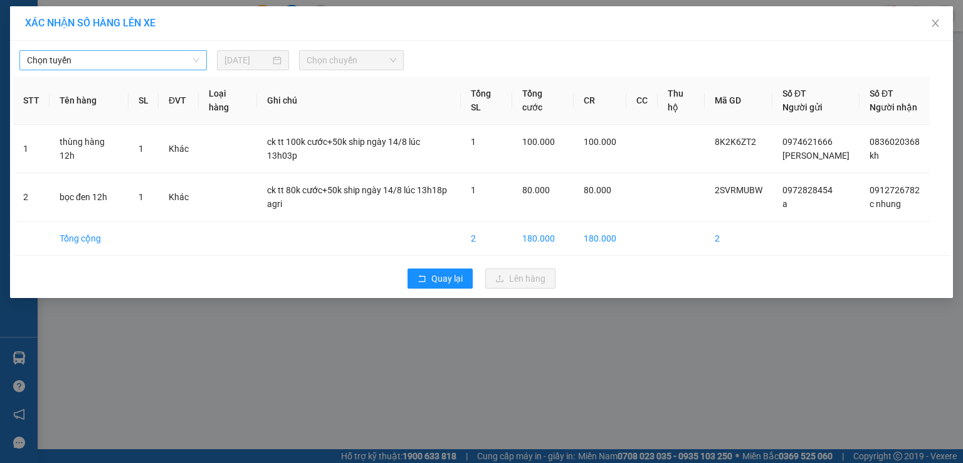
click at [157, 63] on span "Chọn tuyến" at bounding box center [113, 60] width 172 height 19
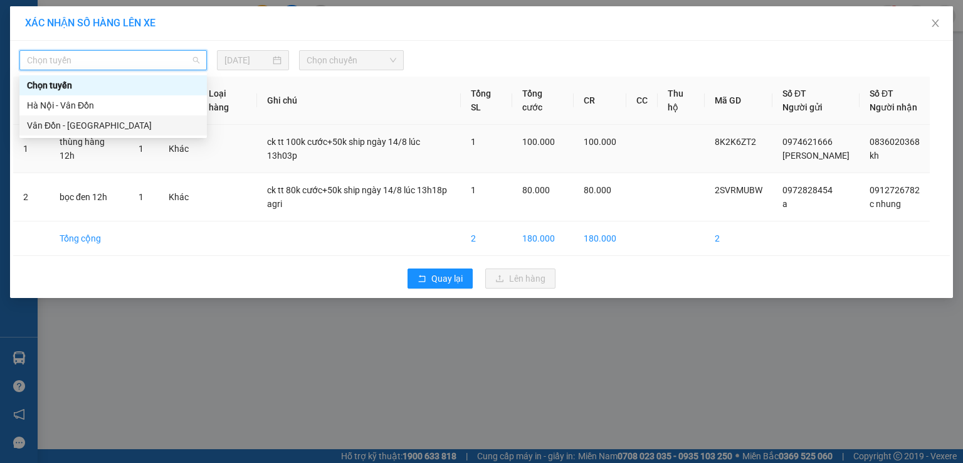
click at [143, 138] on td "1" at bounding box center [144, 149] width 30 height 48
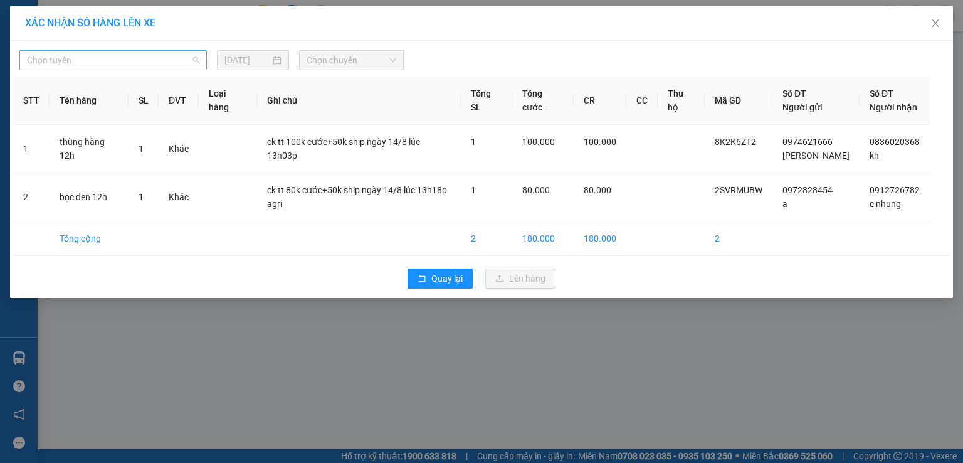
click at [196, 61] on span "Chọn tuyến" at bounding box center [113, 60] width 172 height 19
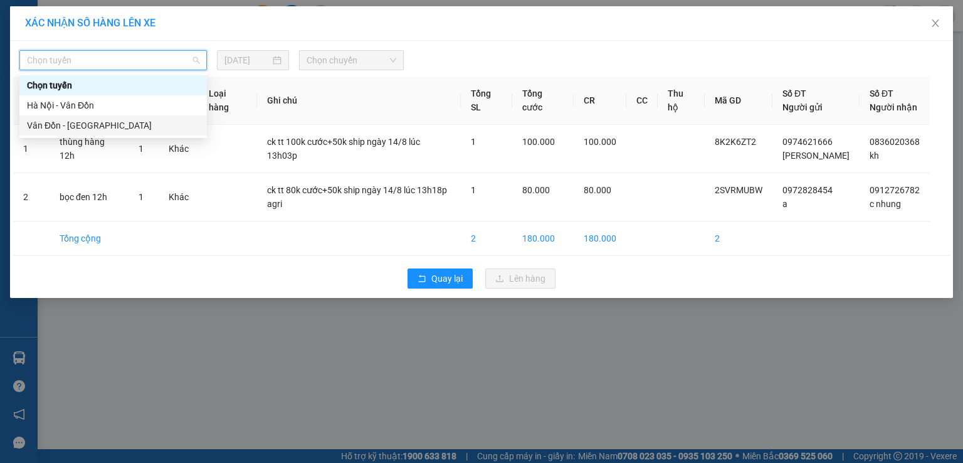
click at [196, 124] on div "Vân Đồn - [GEOGRAPHIC_DATA]" at bounding box center [113, 126] width 172 height 14
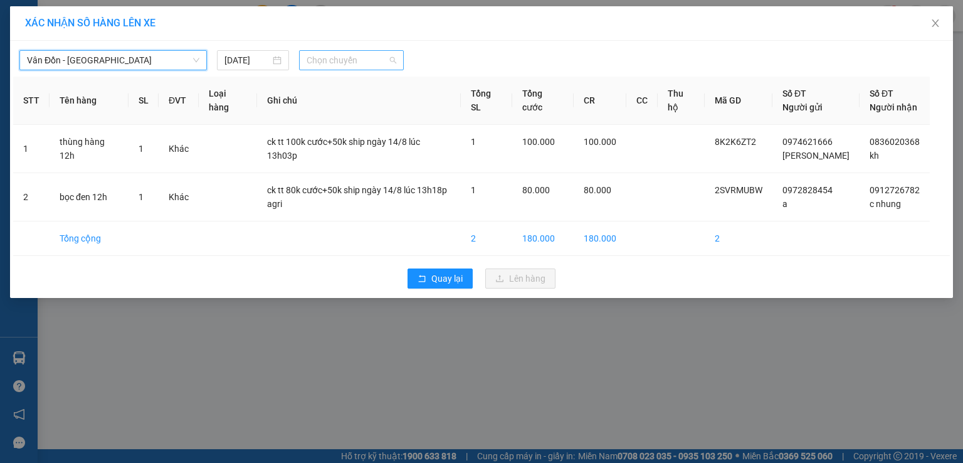
click at [356, 56] on span "Chọn chuyến" at bounding box center [352, 60] width 90 height 19
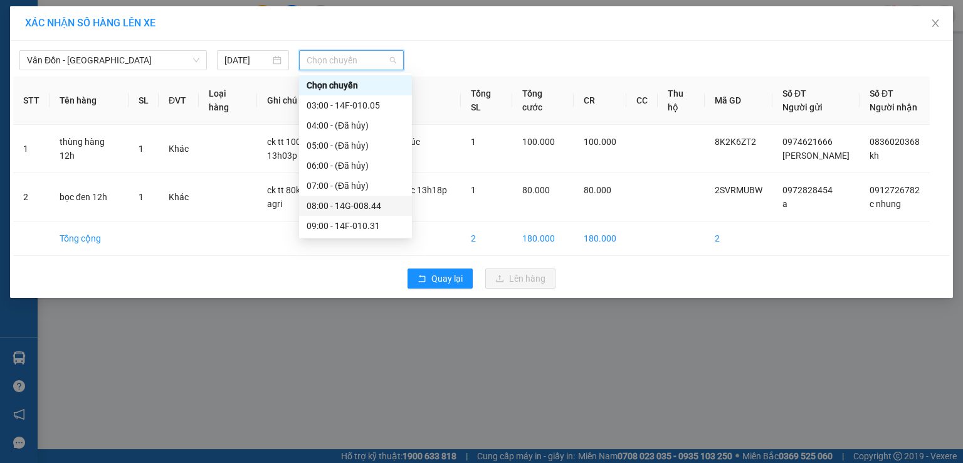
scroll to position [83, 0]
click at [346, 198] on div "12:00 - 14F-010.44" at bounding box center [356, 203] width 98 height 14
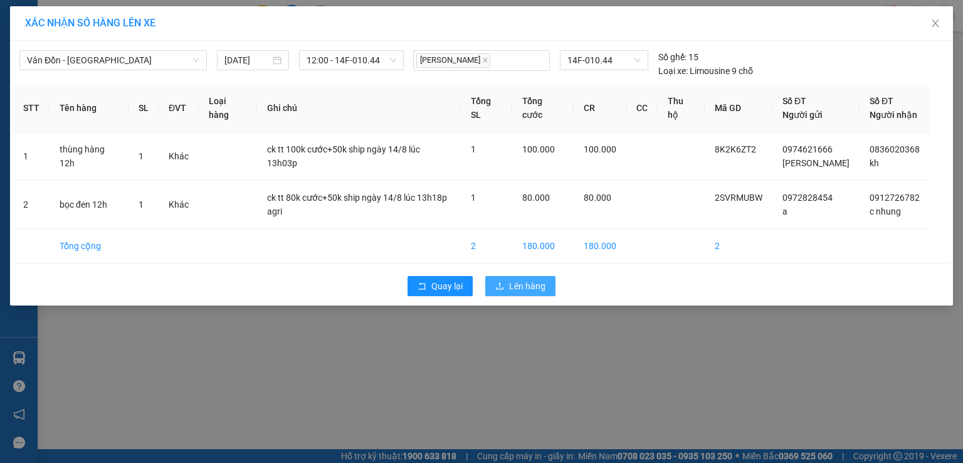
click at [506, 277] on button "Lên hàng" at bounding box center [520, 286] width 70 height 20
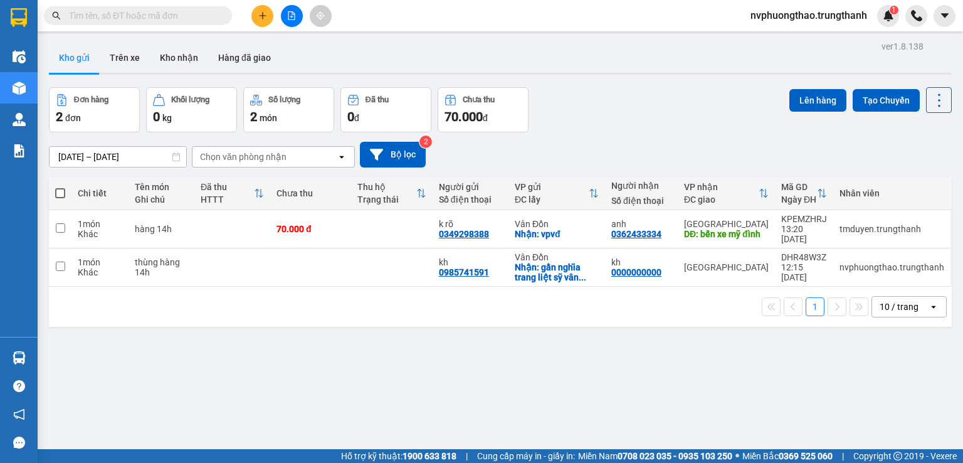
drag, startPoint x: 167, startPoint y: 82, endPoint x: 289, endPoint y: 58, distance: 123.9
click at [289, 58] on div "Kho gửi Trên xe Kho nhận Hàng đã giao" at bounding box center [500, 59] width 903 height 33
